Goal: Information Seeking & Learning: Learn about a topic

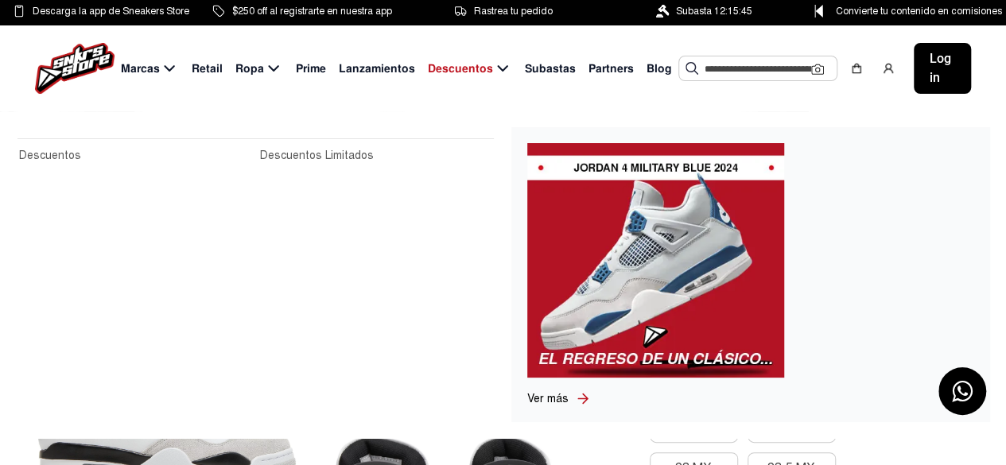
click at [636, 301] on img at bounding box center [655, 260] width 257 height 235
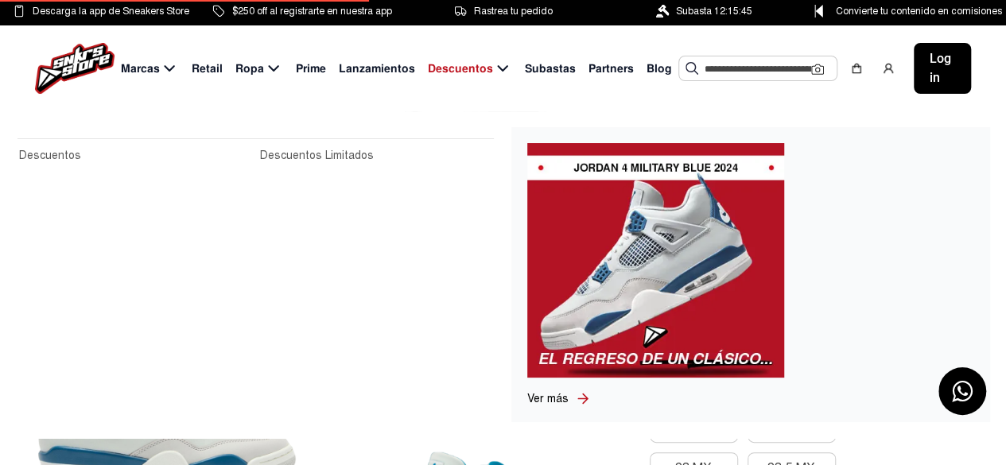
click at [571, 402] on link "Ver más" at bounding box center [551, 399] width 48 height 17
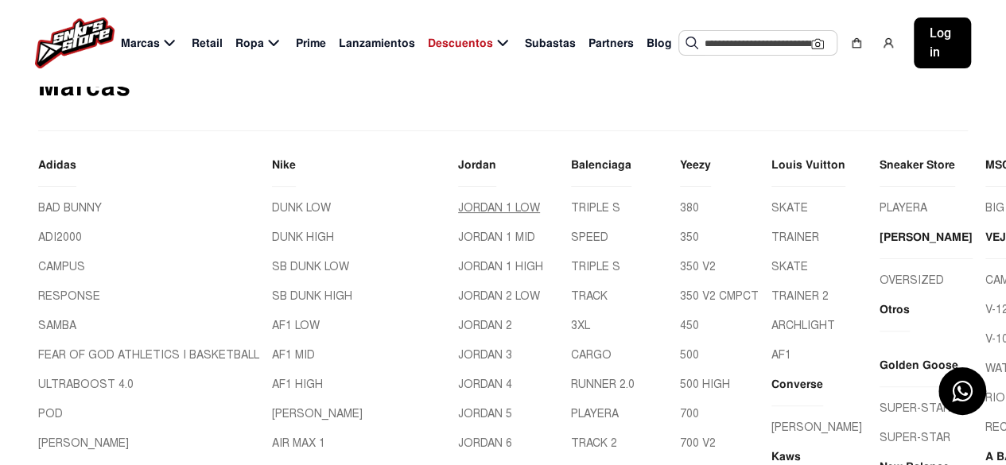
scroll to position [159, 0]
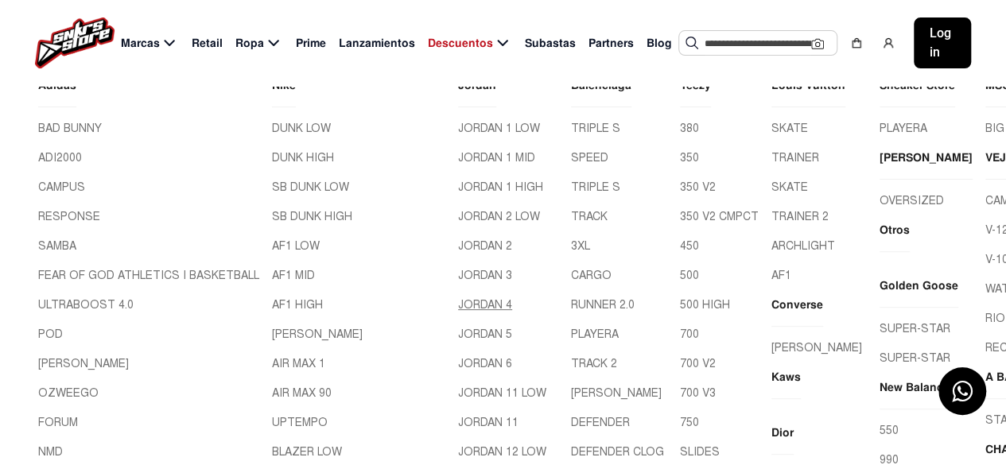
click at [458, 300] on link "JORDAN 4" at bounding box center [508, 305] width 100 height 17
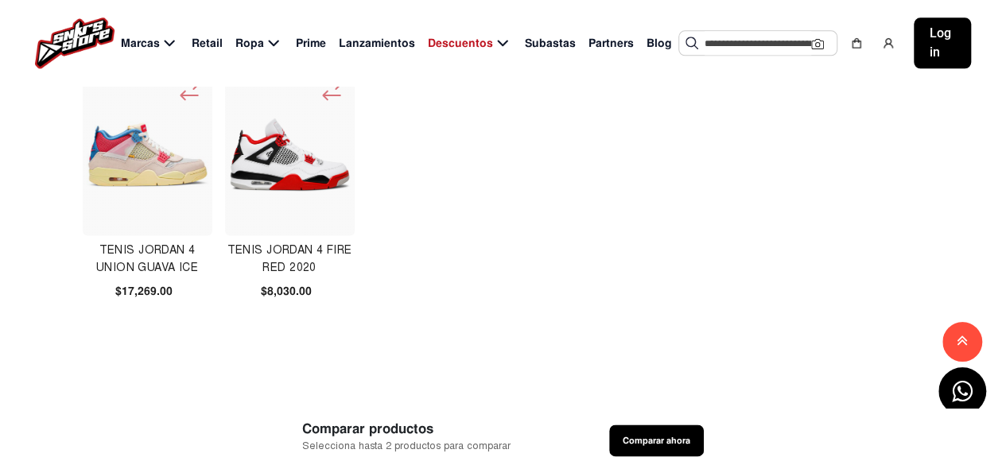
scroll to position [1034, 0]
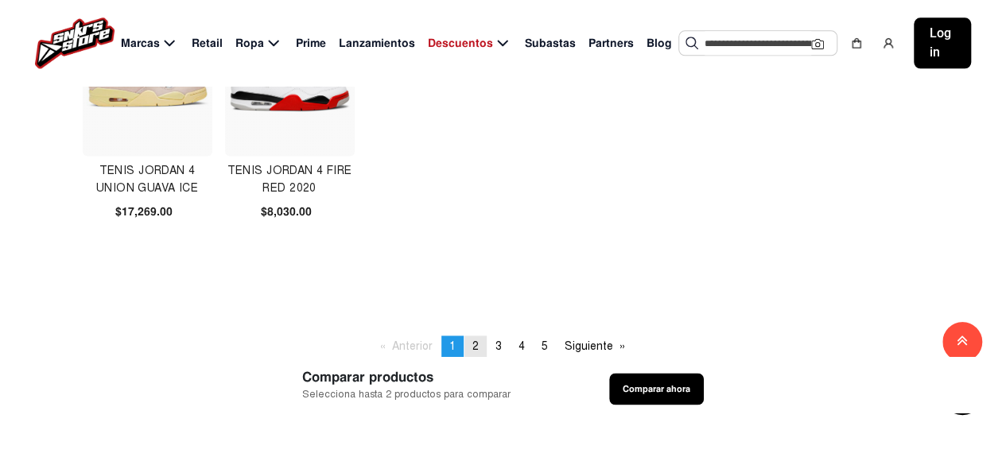
click at [477, 338] on link "page 2" at bounding box center [476, 346] width 22 height 21
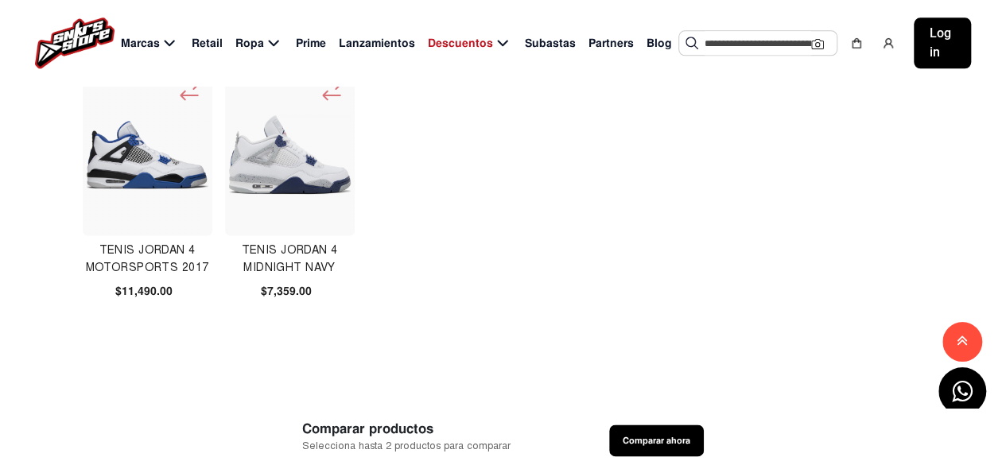
scroll to position [1034, 0]
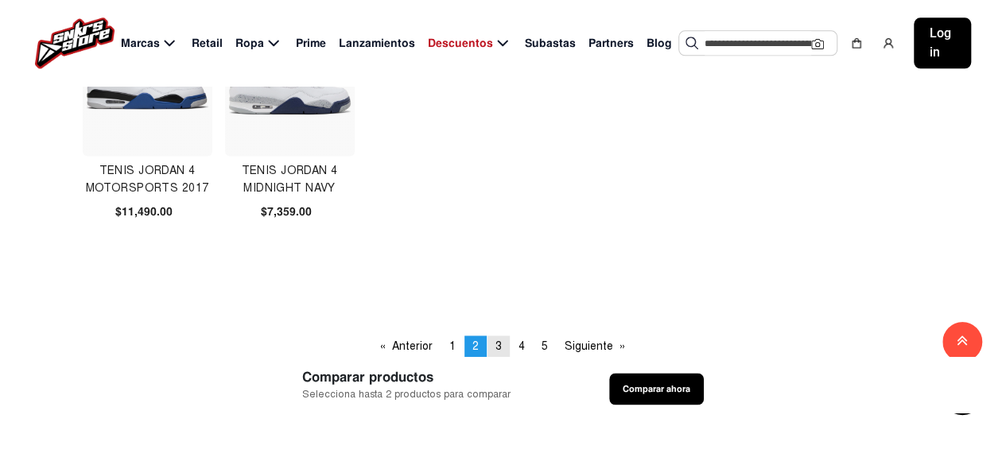
click at [503, 352] on link "page 3" at bounding box center [499, 346] width 22 height 21
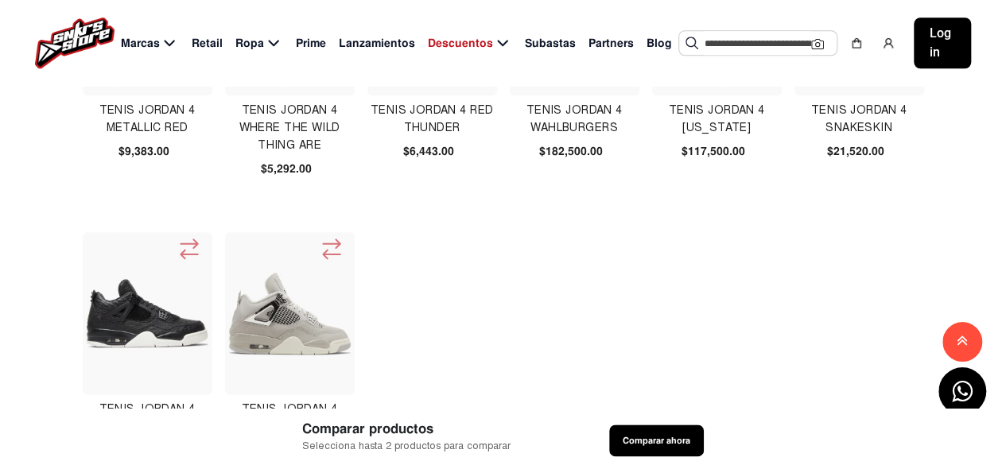
scroll to position [955, 0]
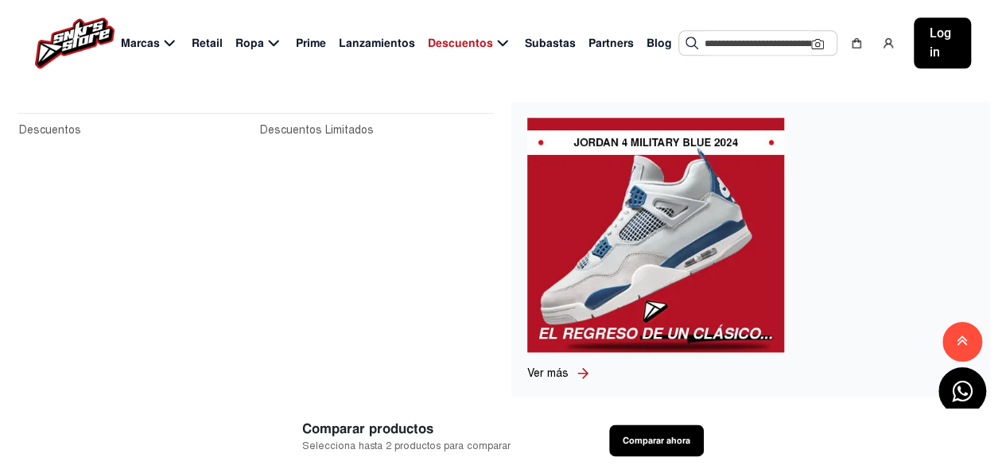
click at [449, 47] on span "Descuentos" at bounding box center [460, 43] width 65 height 17
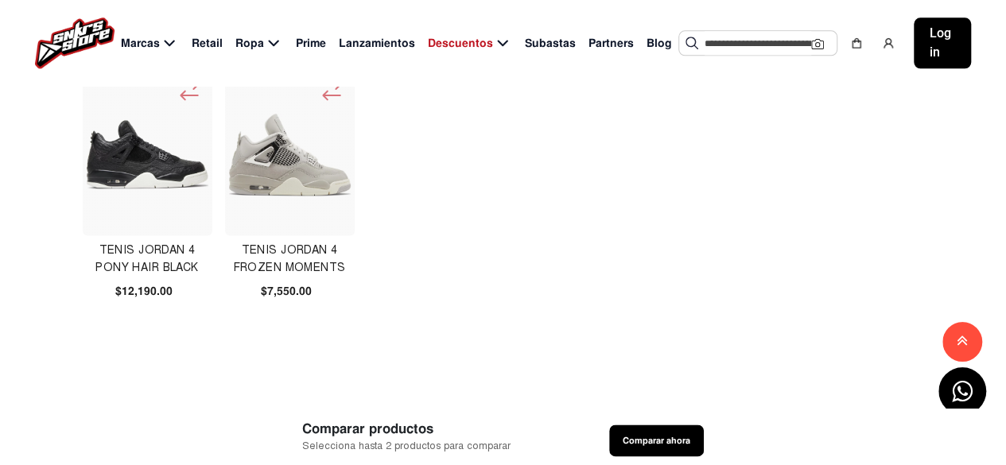
scroll to position [1273, 0]
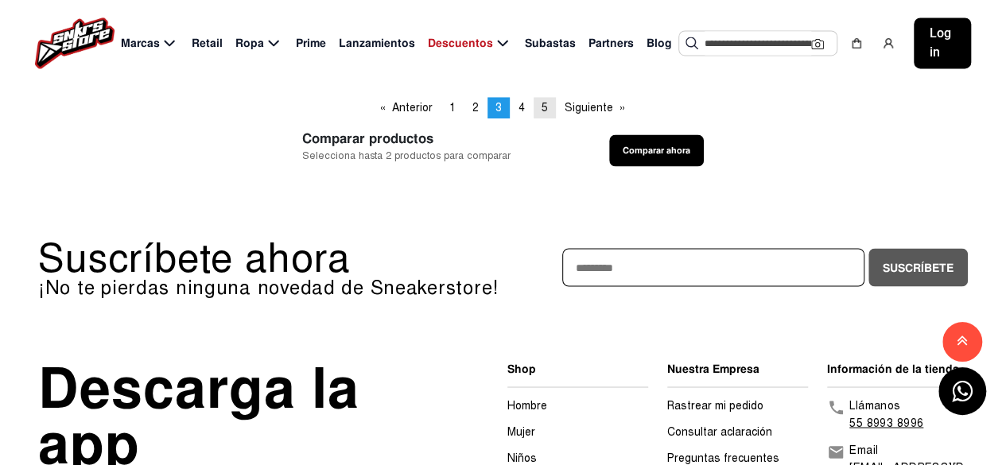
click at [537, 106] on link "page 5" at bounding box center [545, 107] width 22 height 21
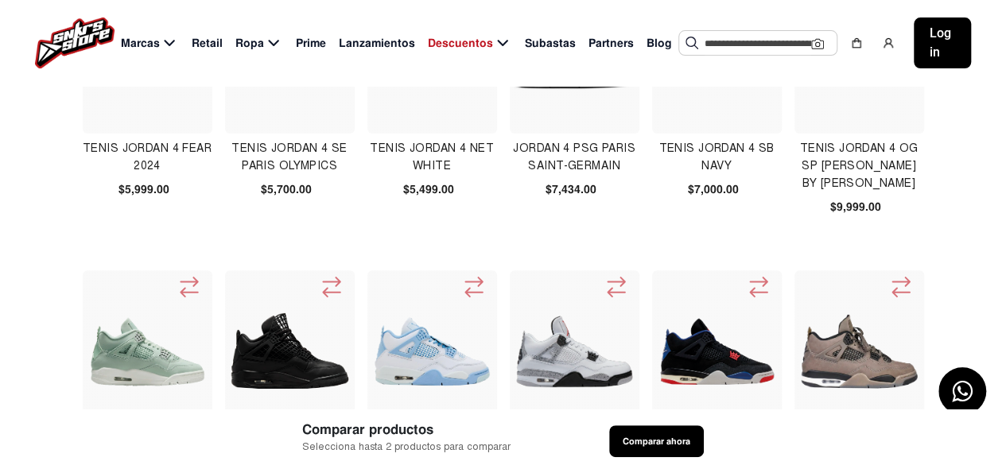
scroll to position [318, 0]
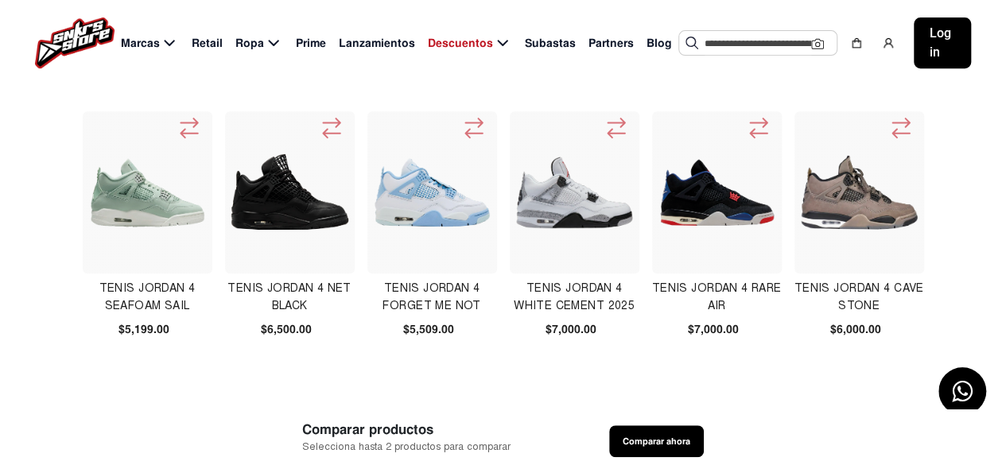
click at [593, 224] on img at bounding box center [575, 192] width 123 height 123
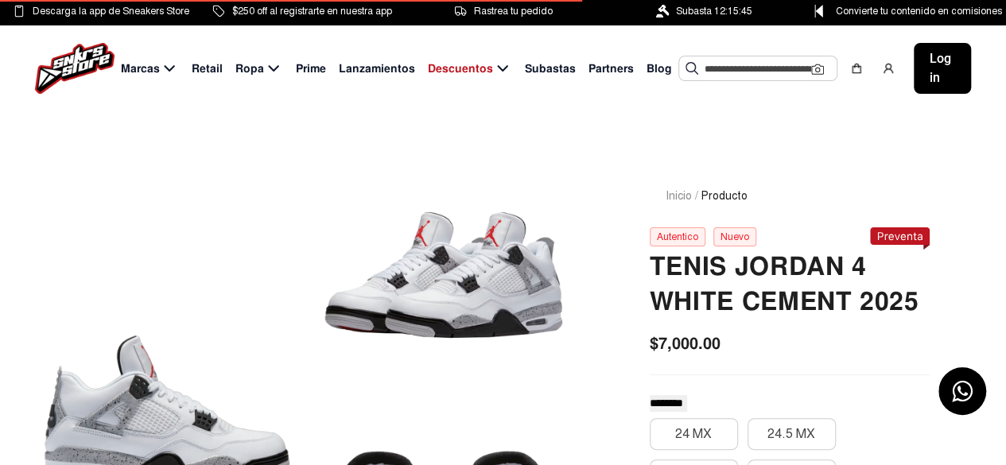
scroll to position [159, 0]
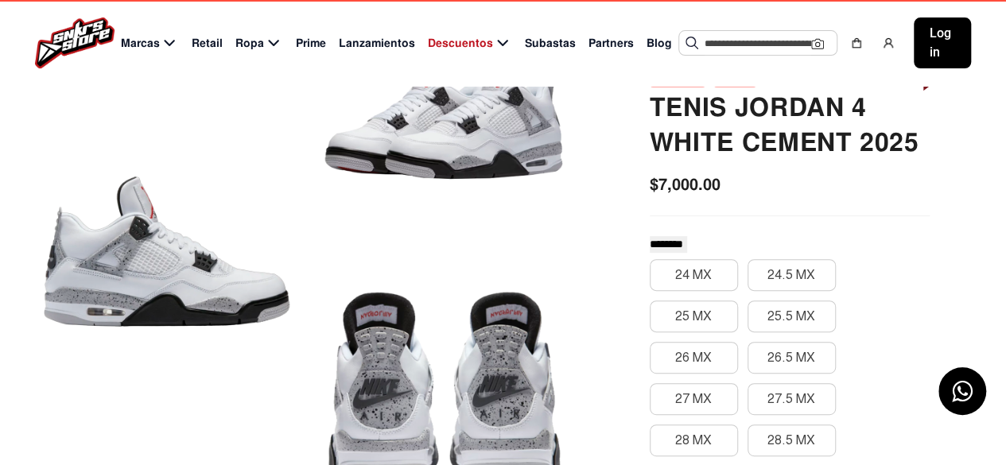
drag, startPoint x: 457, startPoint y: 246, endPoint x: 300, endPoint y: 250, distance: 156.8
click at [300, 250] on div at bounding box center [305, 250] width 535 height 521
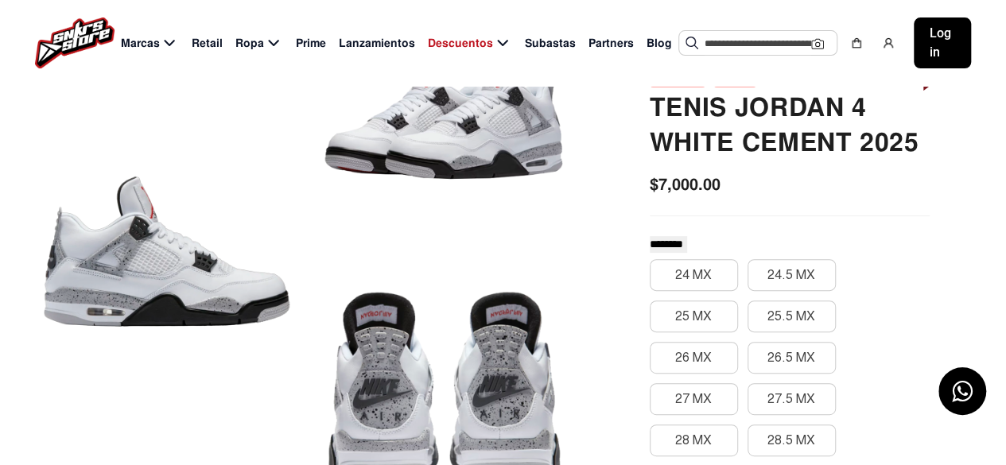
drag, startPoint x: 396, startPoint y: 263, endPoint x: 457, endPoint y: 228, distance: 69.9
click at [453, 234] on div at bounding box center [305, 250] width 535 height 521
click at [541, 290] on div at bounding box center [444, 386] width 258 height 251
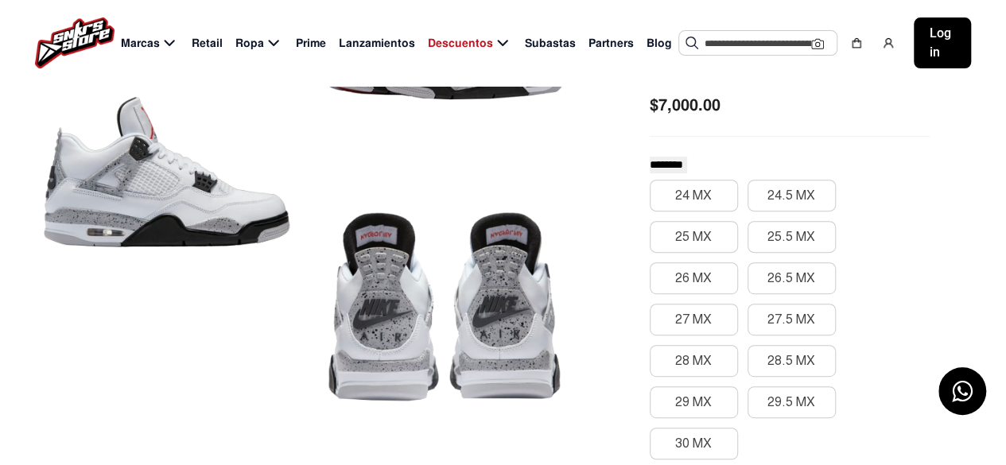
scroll to position [80, 0]
